Goal: Check status: Check status

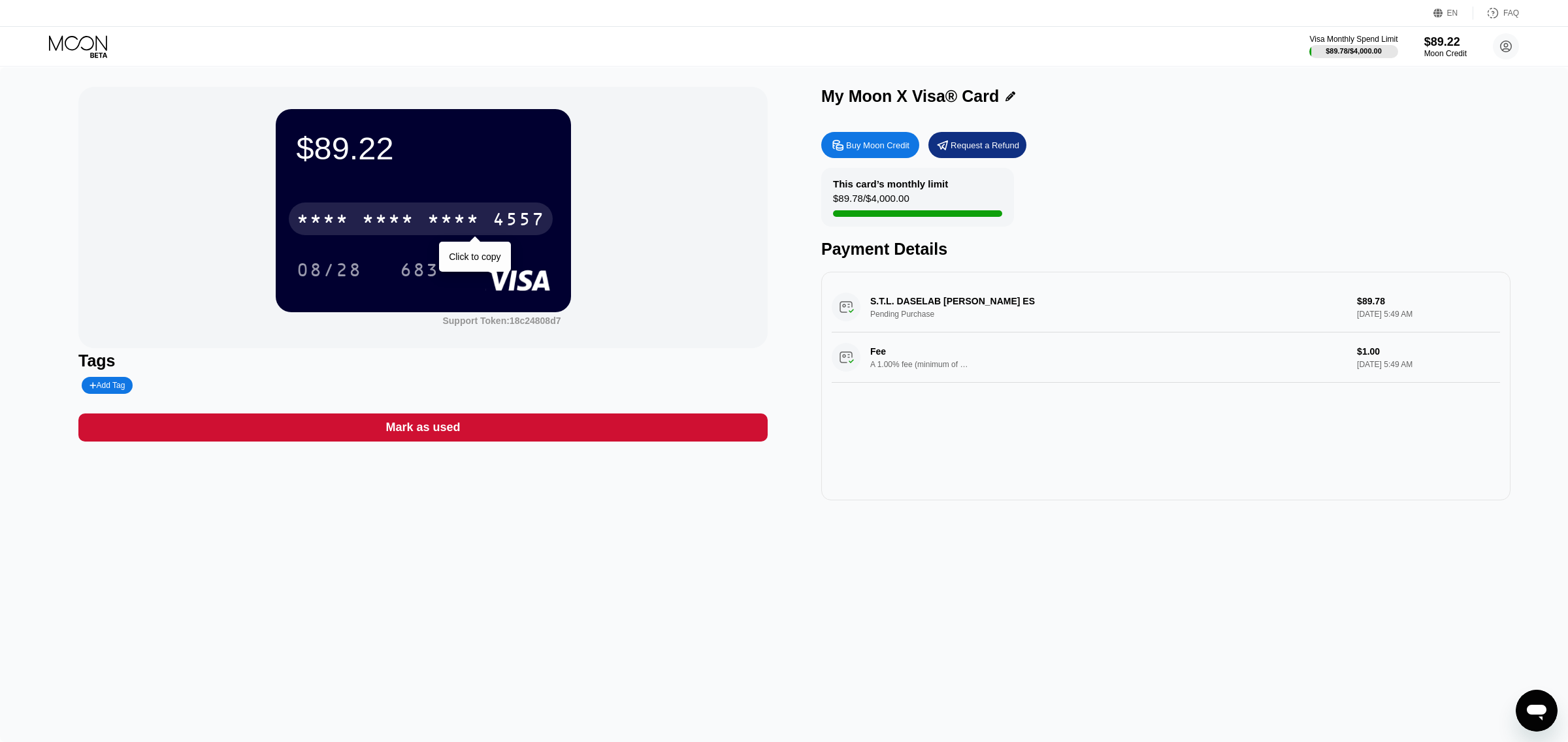
click at [436, 218] on div "* * * *" at bounding box center [453, 220] width 52 height 21
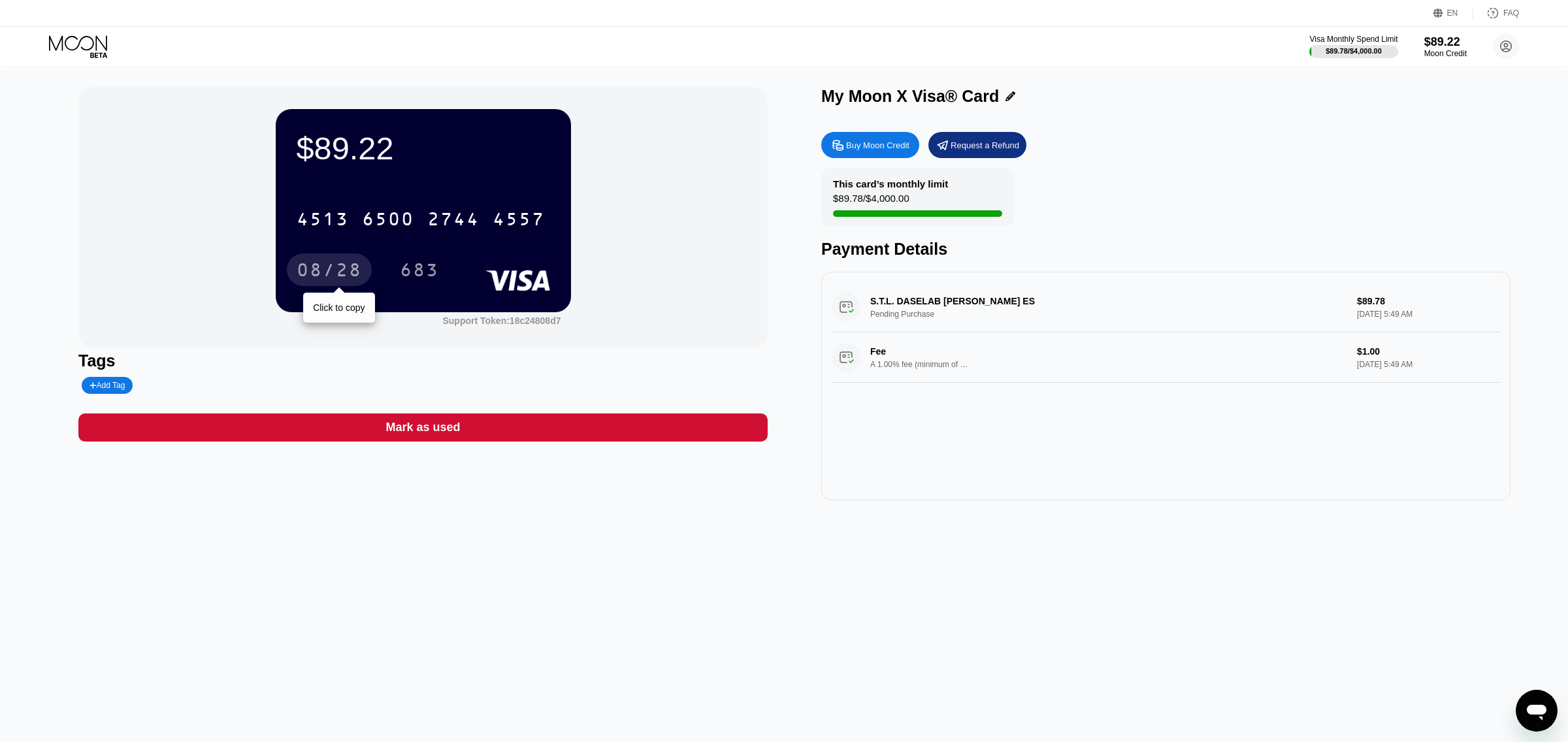
click at [341, 267] on div "08/28" at bounding box center [329, 272] width 65 height 21
click at [428, 268] on div "683" at bounding box center [419, 272] width 39 height 21
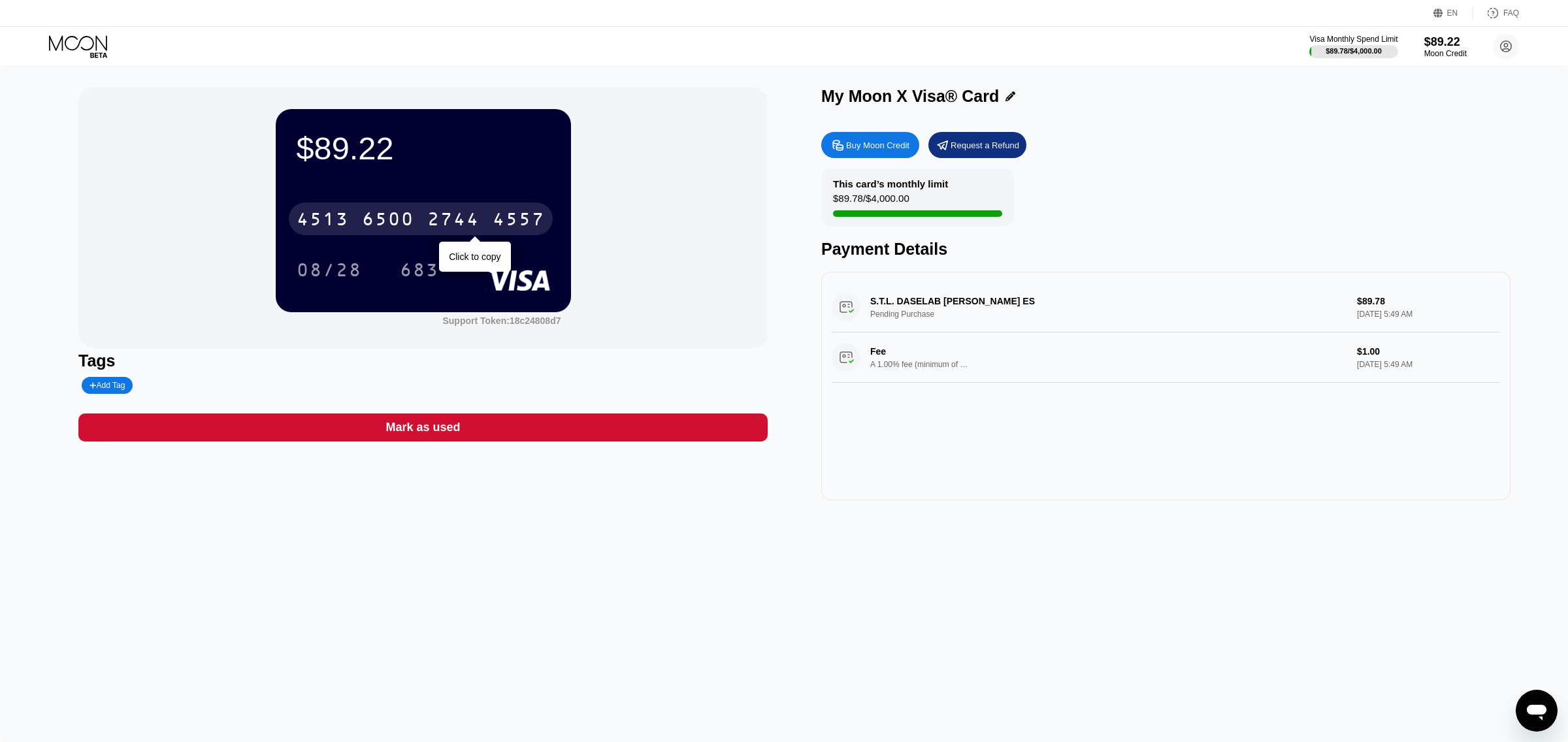
click at [368, 213] on div "6500" at bounding box center [388, 220] width 52 height 21
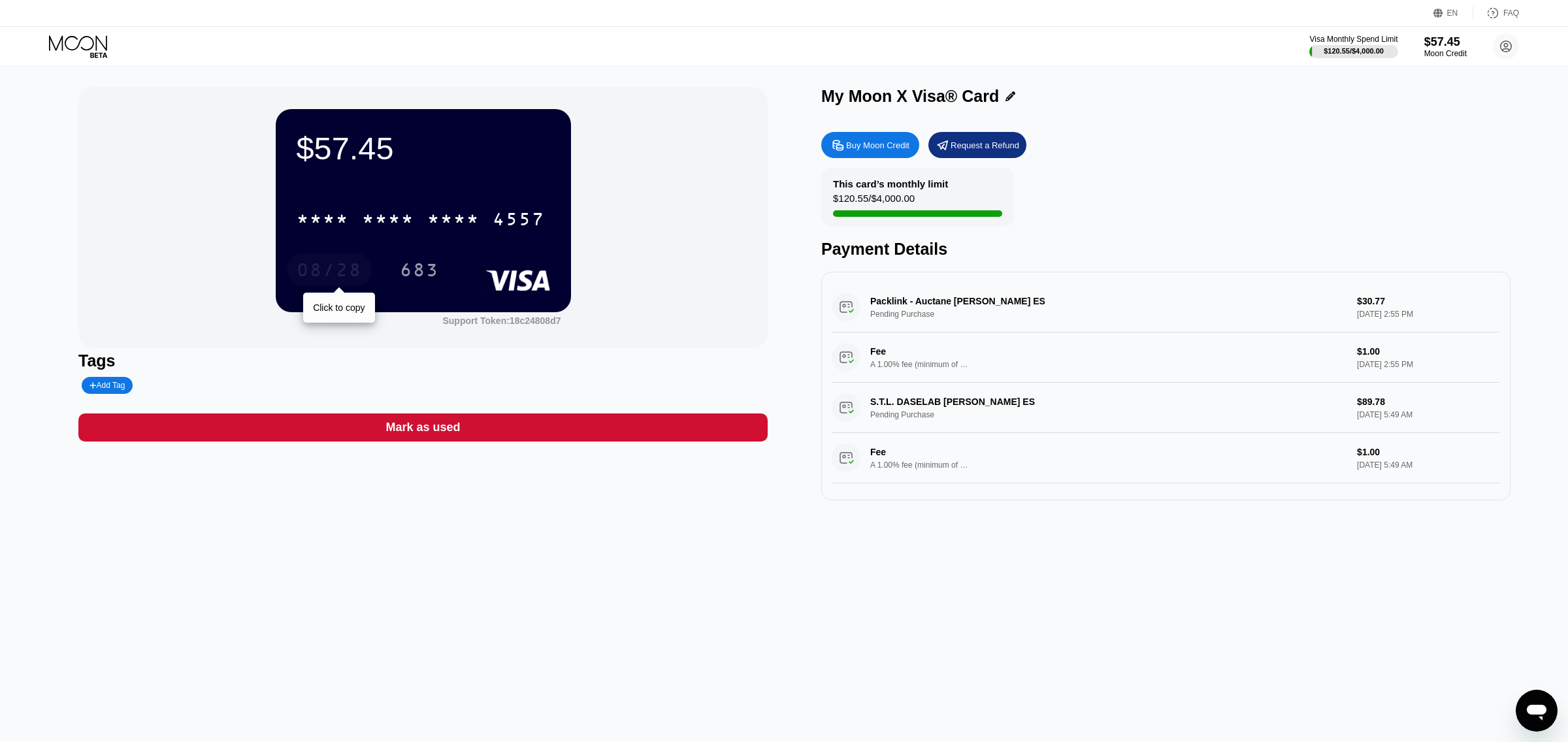
click at [350, 276] on div "08/28" at bounding box center [329, 272] width 65 height 21
click at [436, 264] on div "683" at bounding box center [419, 272] width 39 height 21
